Goal: Register for event/course

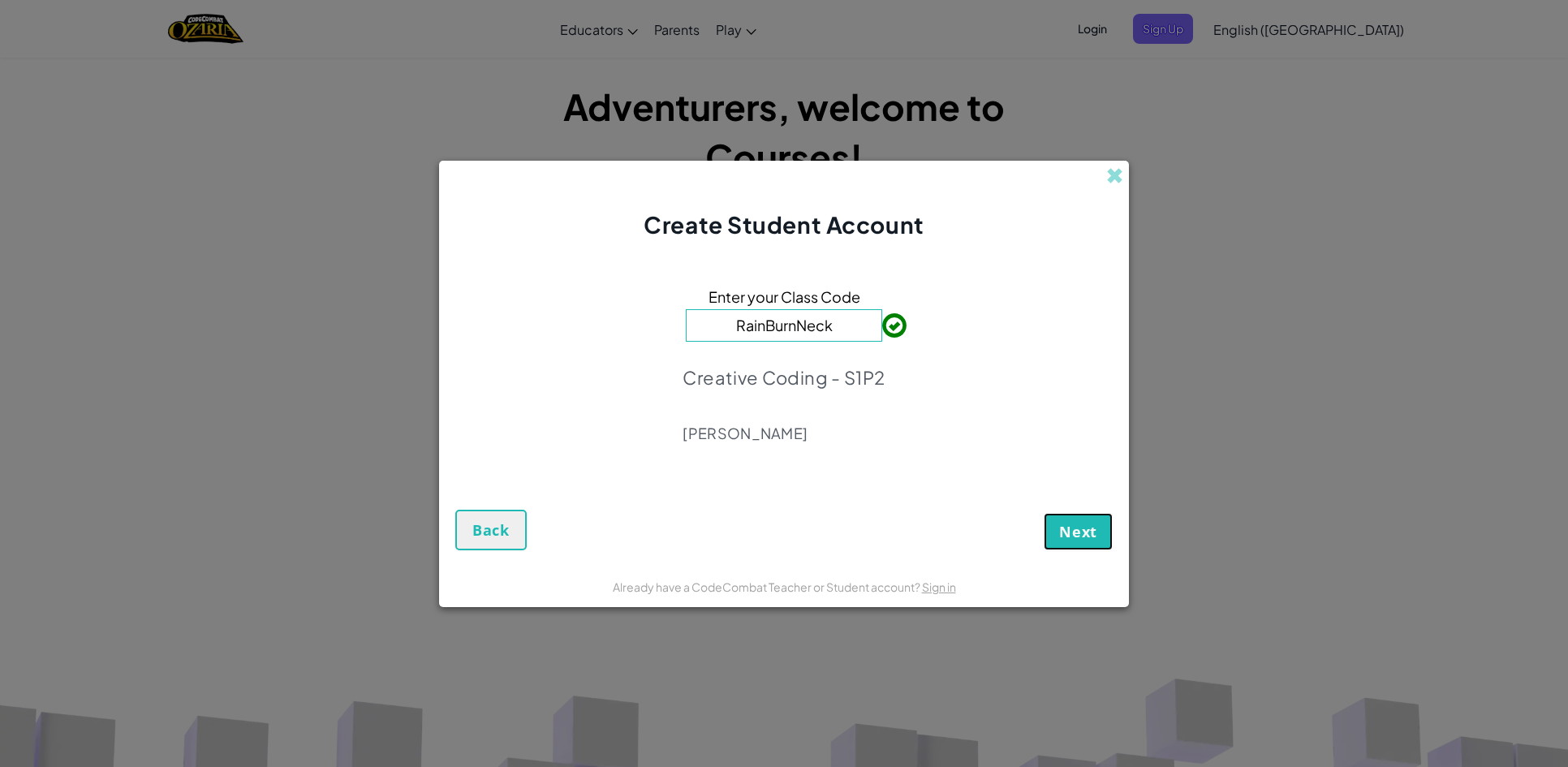
click at [1076, 534] on span "Next" at bounding box center [1078, 531] width 38 height 19
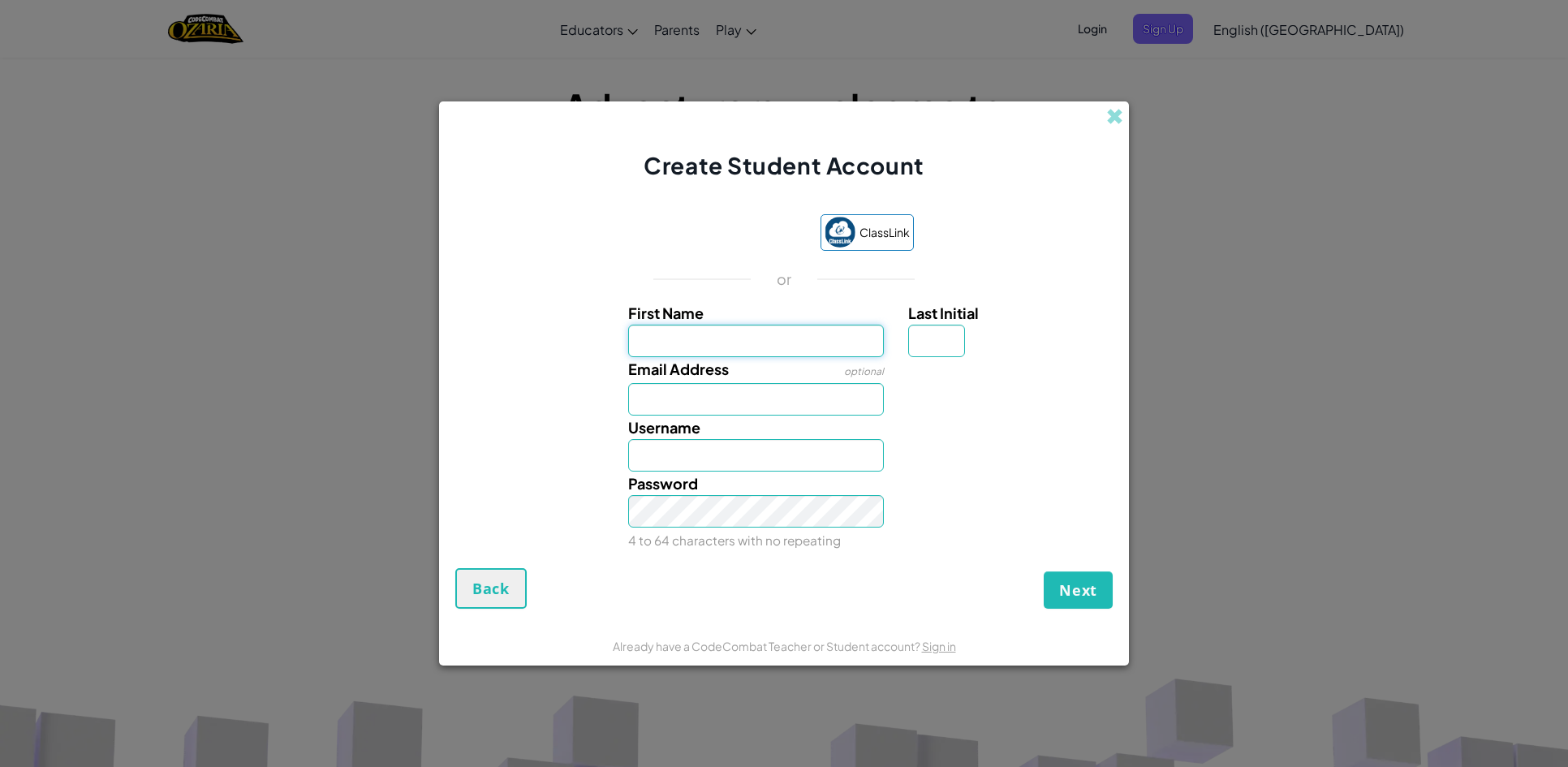
click at [694, 342] on input "First Name" at bounding box center [756, 341] width 257 height 33
type input "Talon"
type input "K"
type input "TalonK"
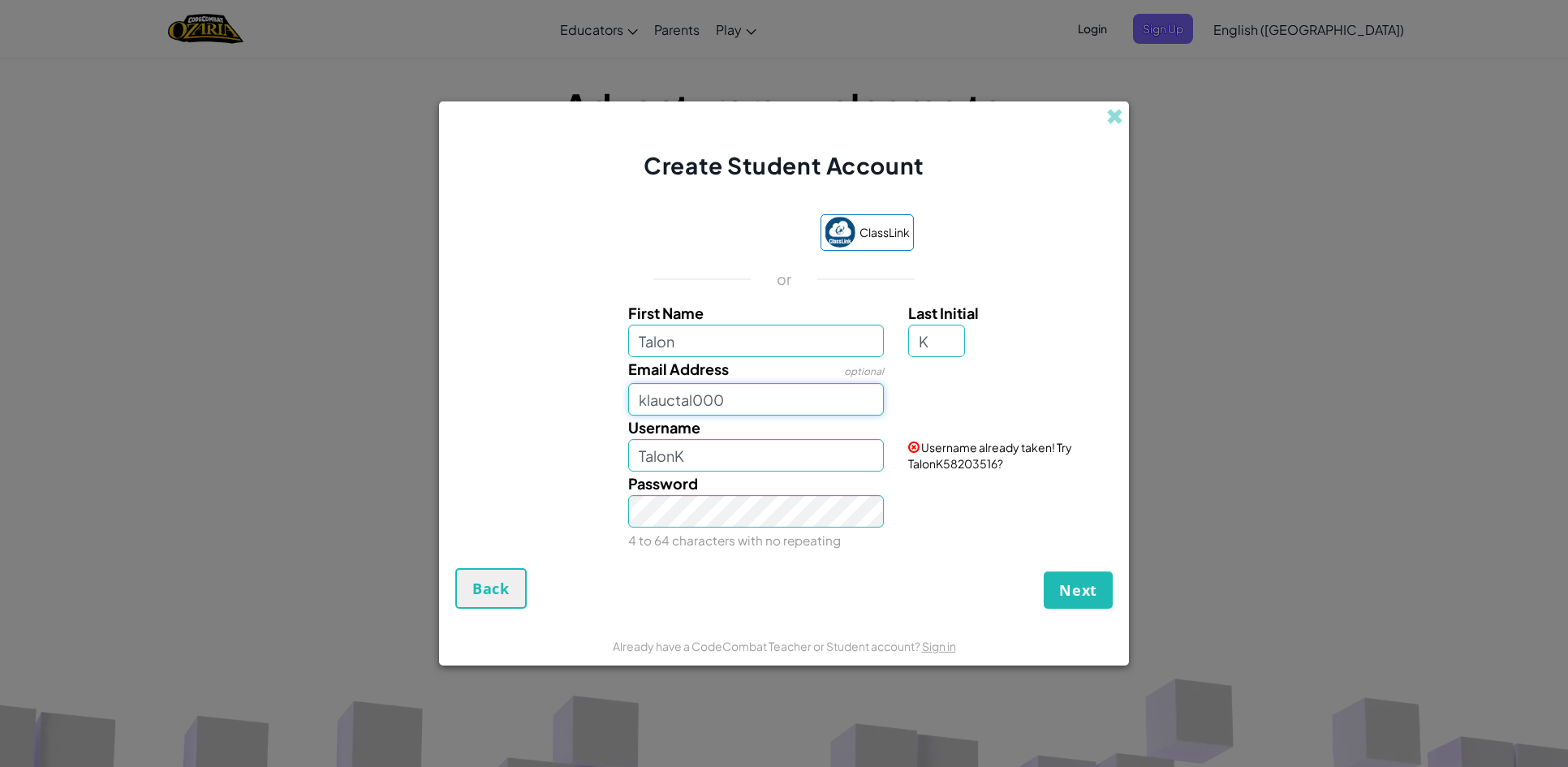
type input "klauctal000@myjordandistrict.org"
click at [698, 458] on input "TalonK" at bounding box center [756, 455] width 257 height 33
type input "\"
type input "TalonKL"
click at [1077, 590] on span "Next" at bounding box center [1078, 590] width 38 height 19
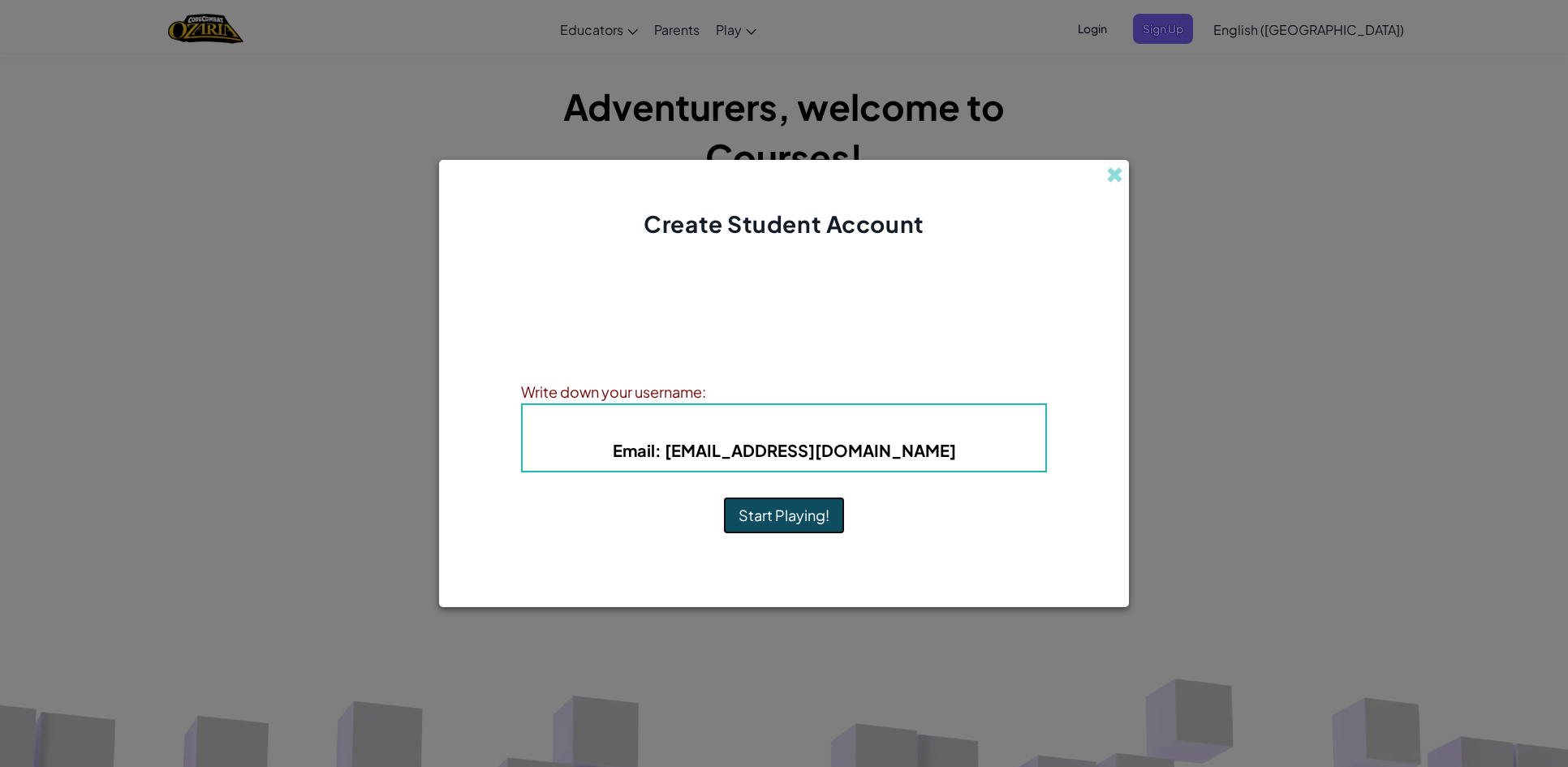
click at [771, 527] on button "Start Playing!" at bounding box center [784, 516] width 122 height 37
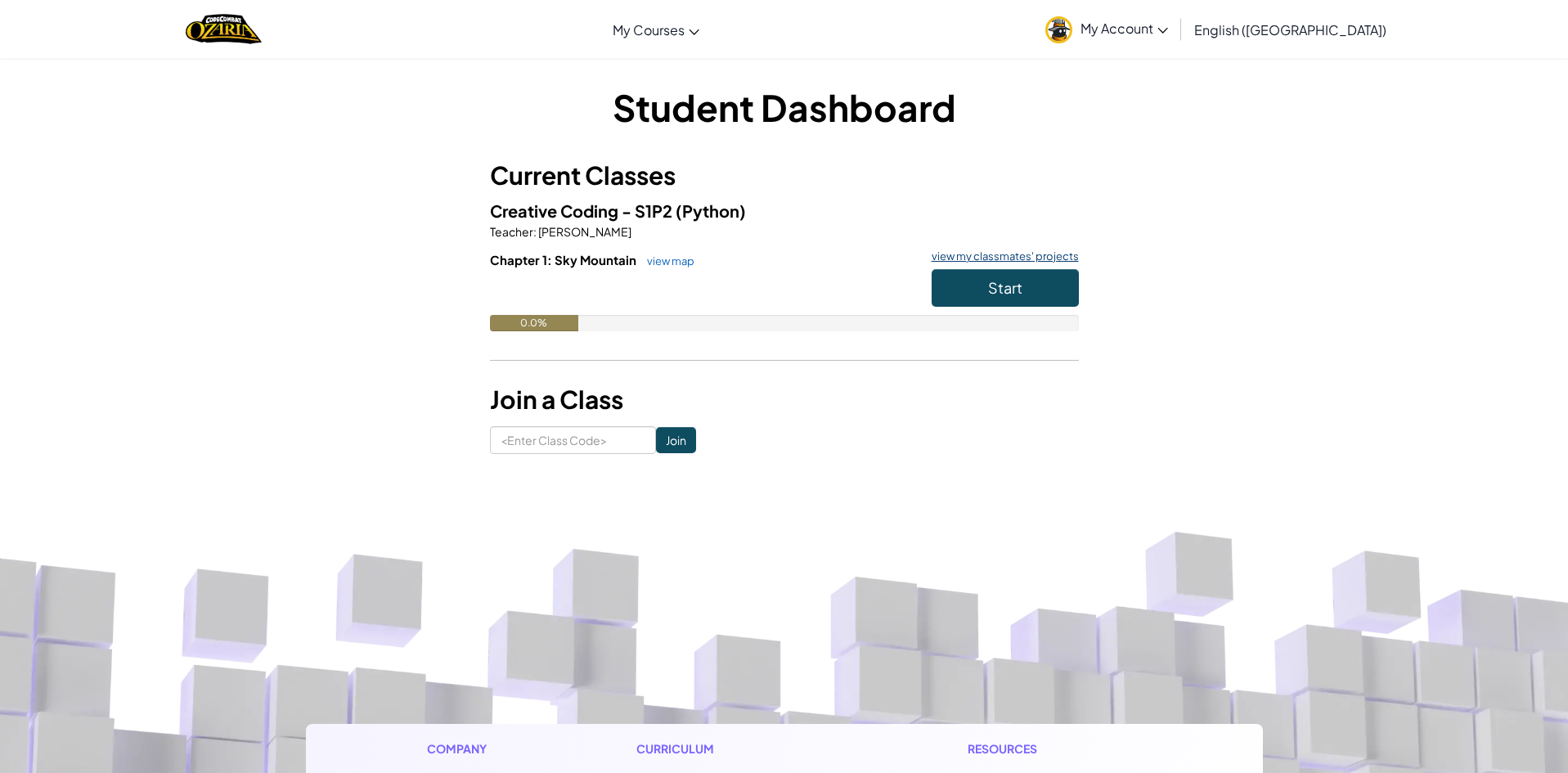
click at [1014, 259] on link "view my classmates' projects" at bounding box center [1000, 256] width 155 height 11
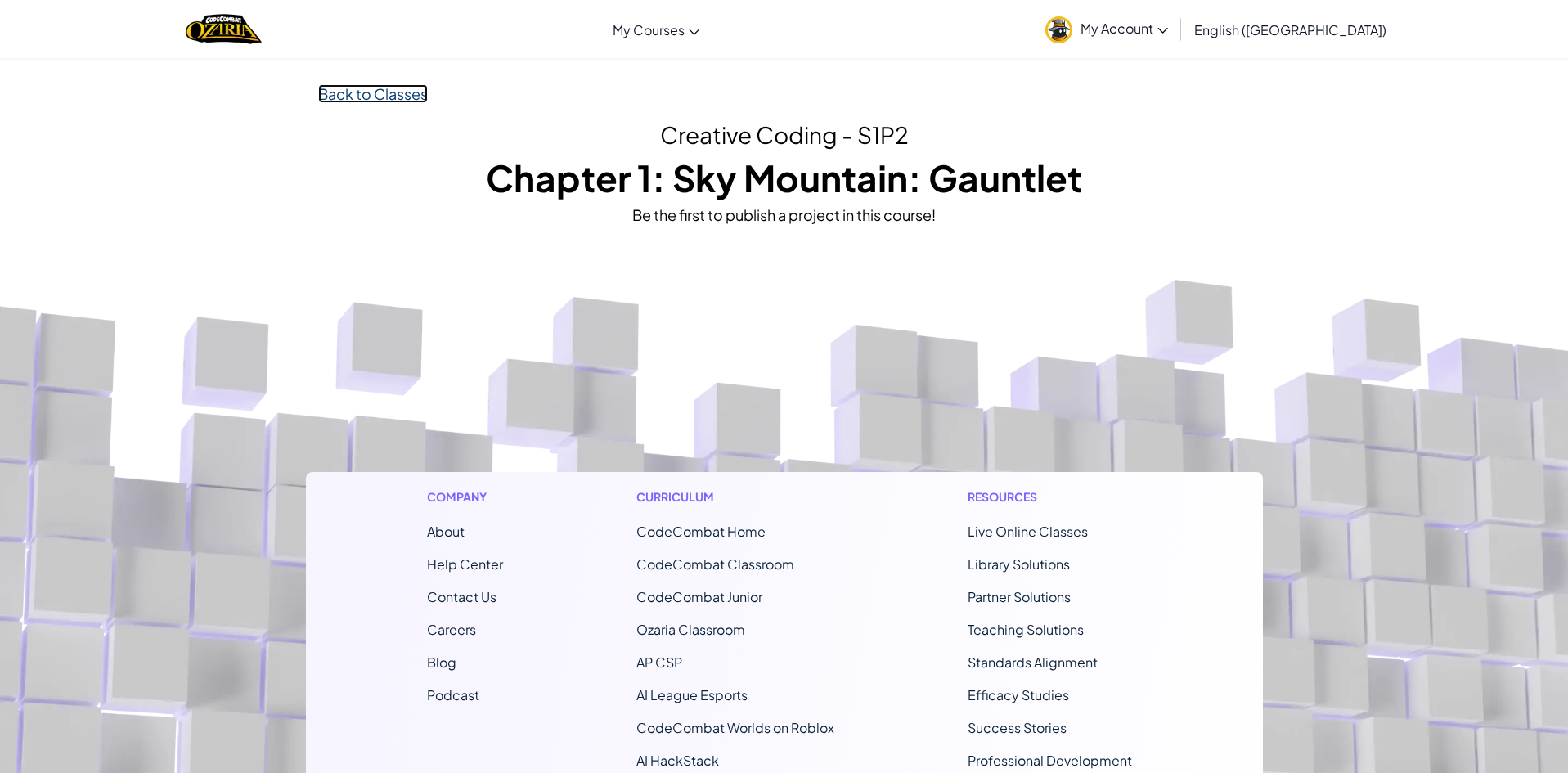
click at [382, 101] on link "Back to Classes" at bounding box center [372, 93] width 109 height 19
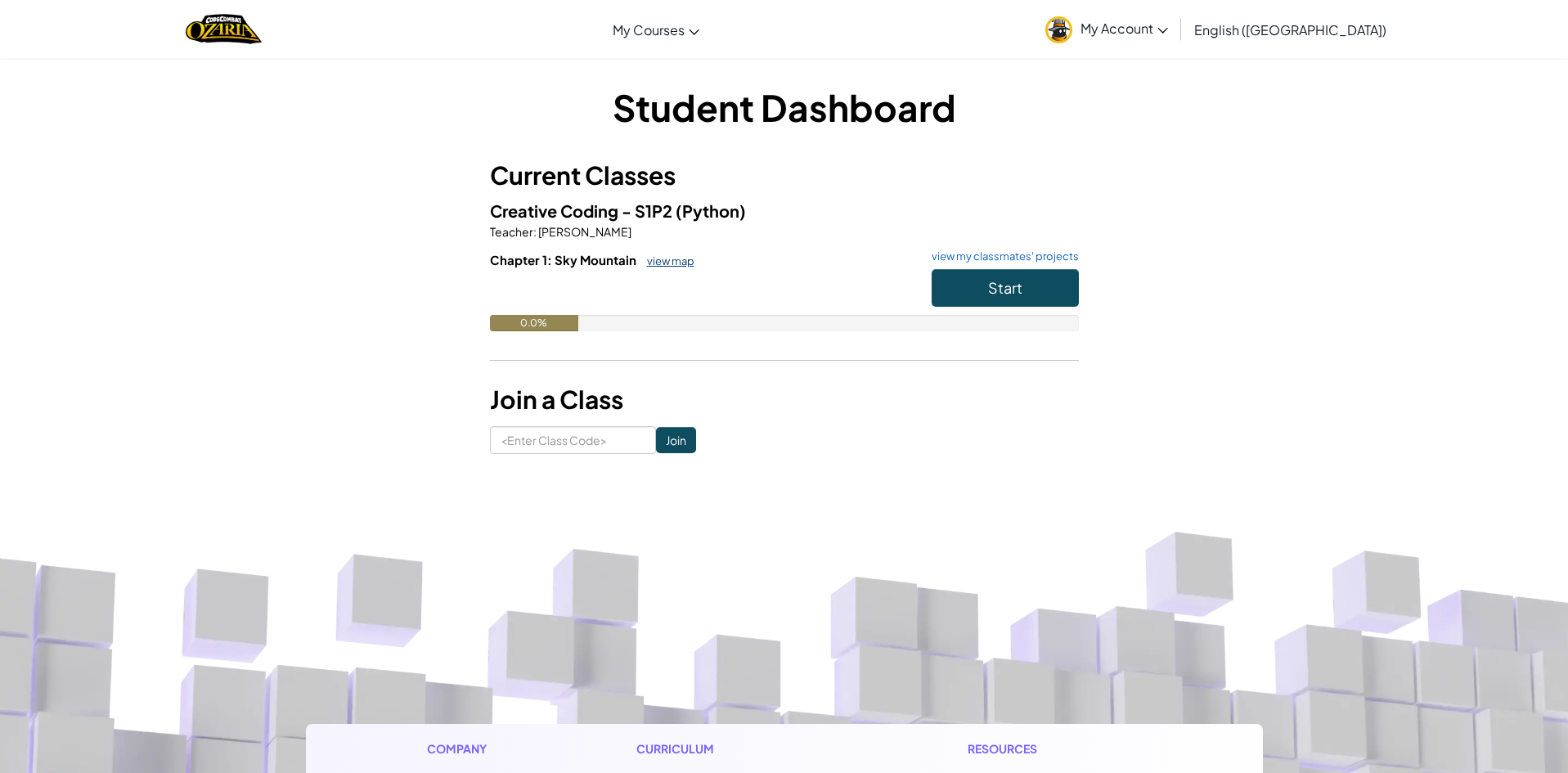
click at [665, 268] on link "view map" at bounding box center [667, 260] width 56 height 13
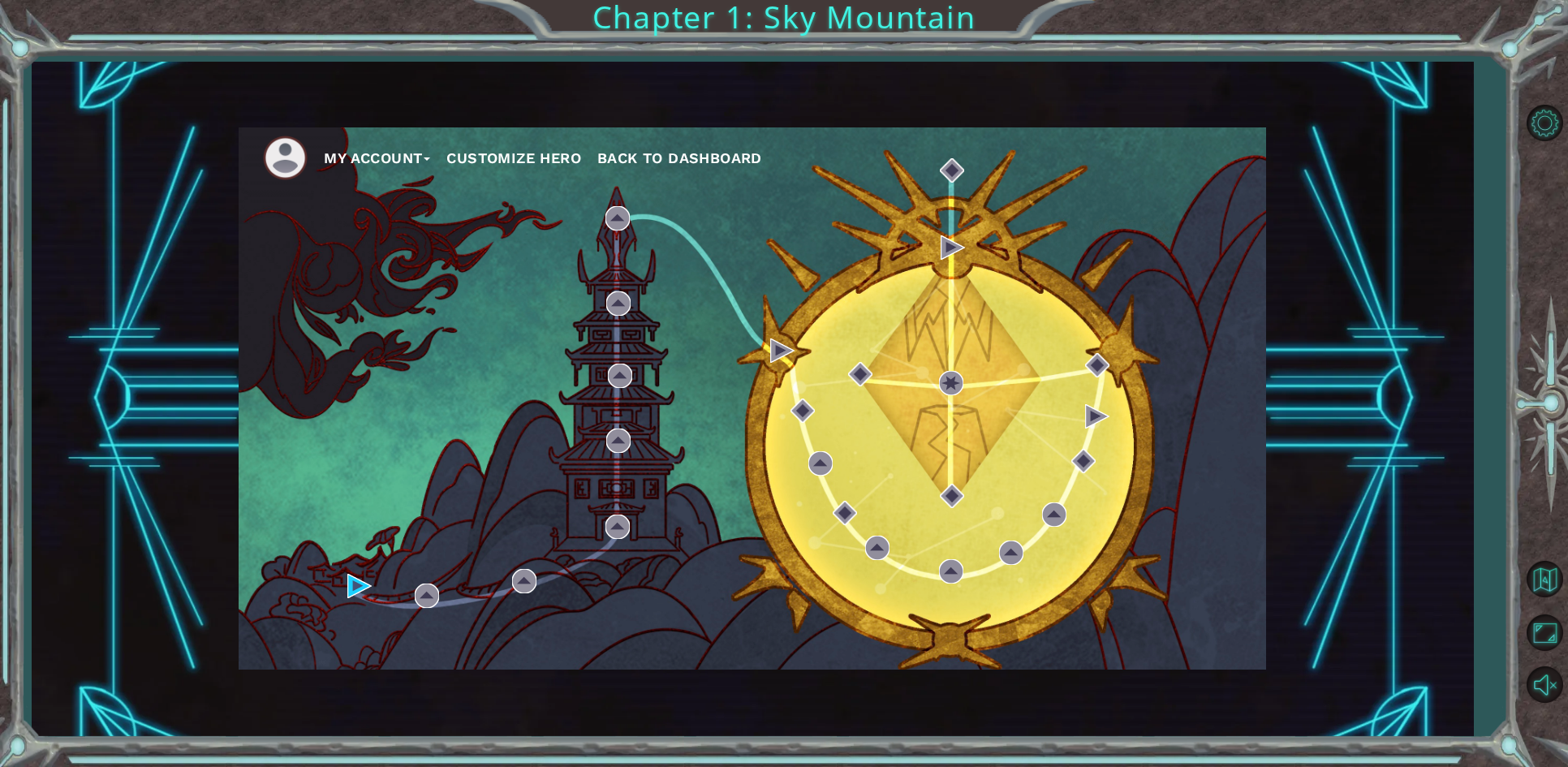
click at [358, 159] on button "My Account" at bounding box center [377, 158] width 106 height 24
click at [665, 156] on span "Back to Dashboard" at bounding box center [680, 158] width 165 height 17
